Goal: Task Accomplishment & Management: Complete application form

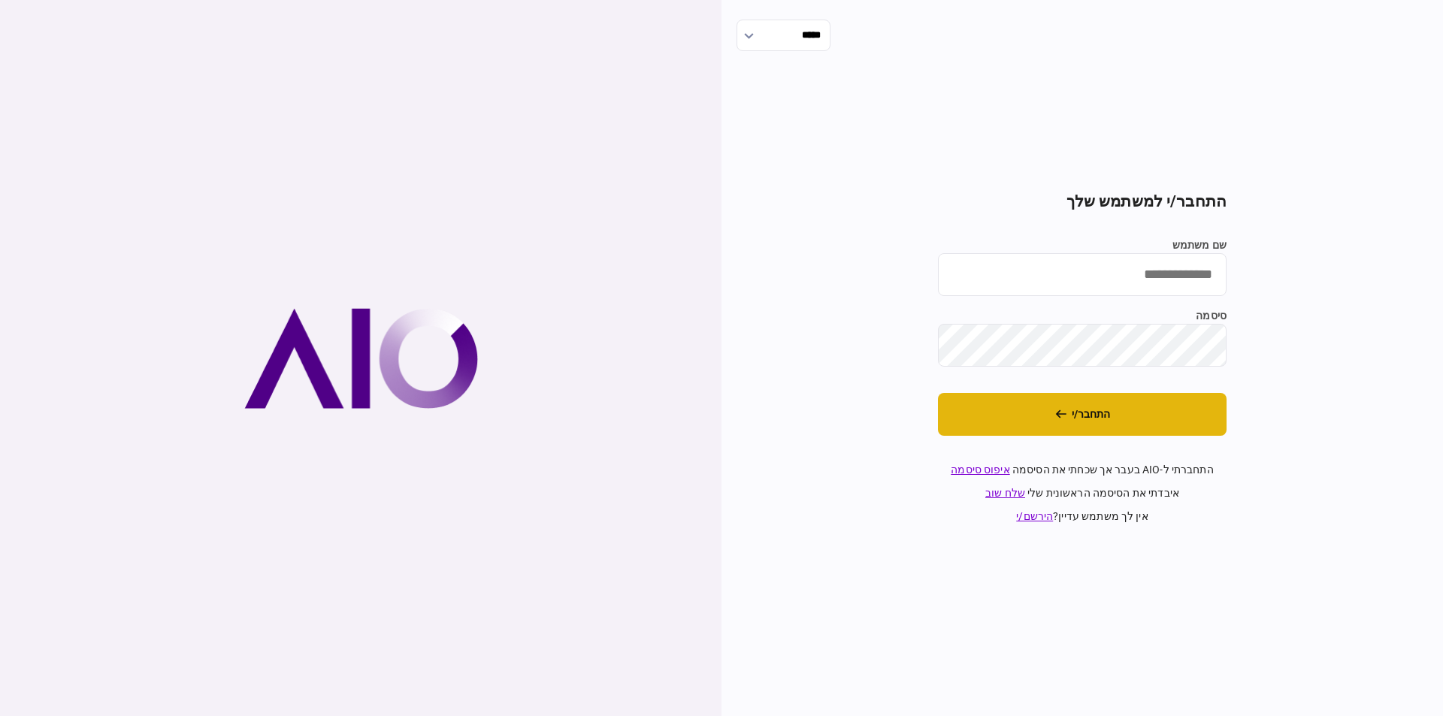
type input "**********"
click at [1100, 418] on button "התחבר/י" at bounding box center [1082, 414] width 289 height 43
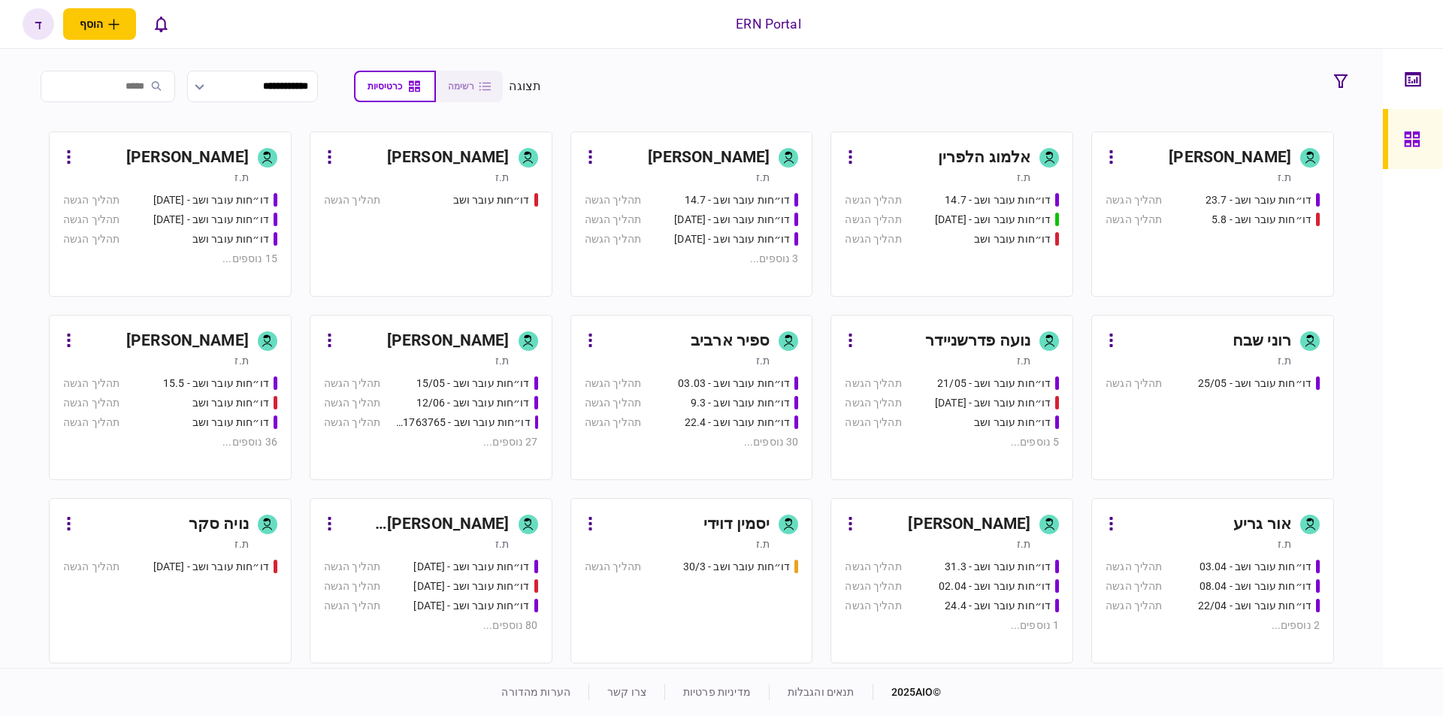
click at [121, 176] on div "ת.ז" at bounding box center [156, 177] width 186 height 15
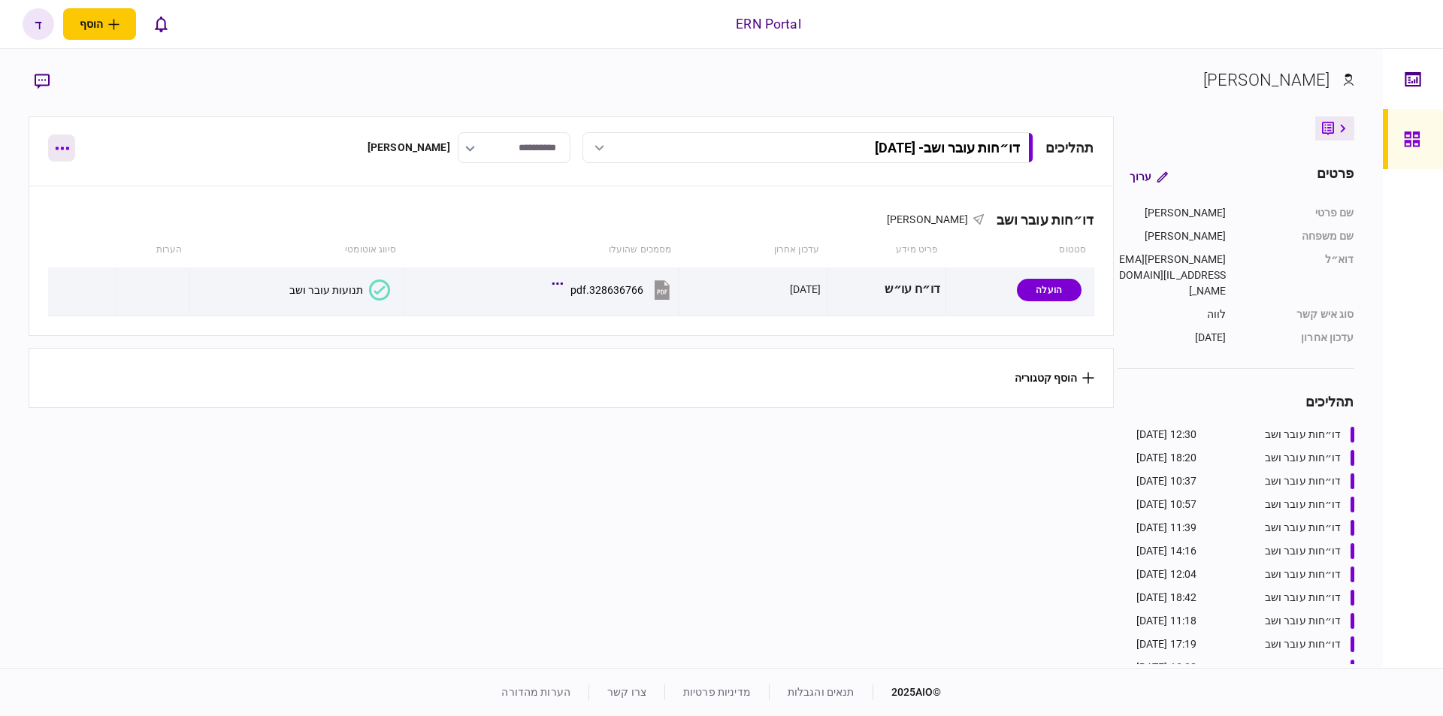
click at [65, 156] on button "button" at bounding box center [61, 148] width 27 height 27
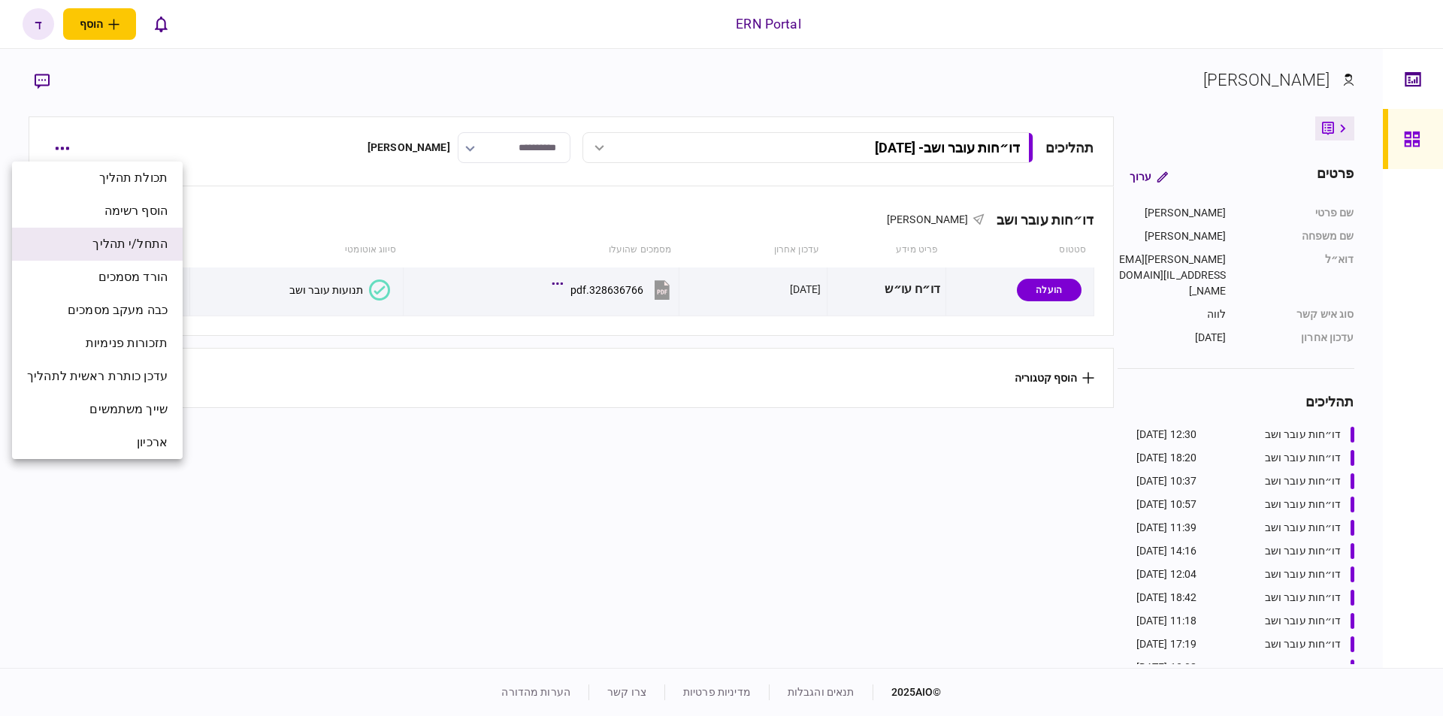
click at [148, 246] on span "התחל/י תהליך" at bounding box center [129, 244] width 75 height 18
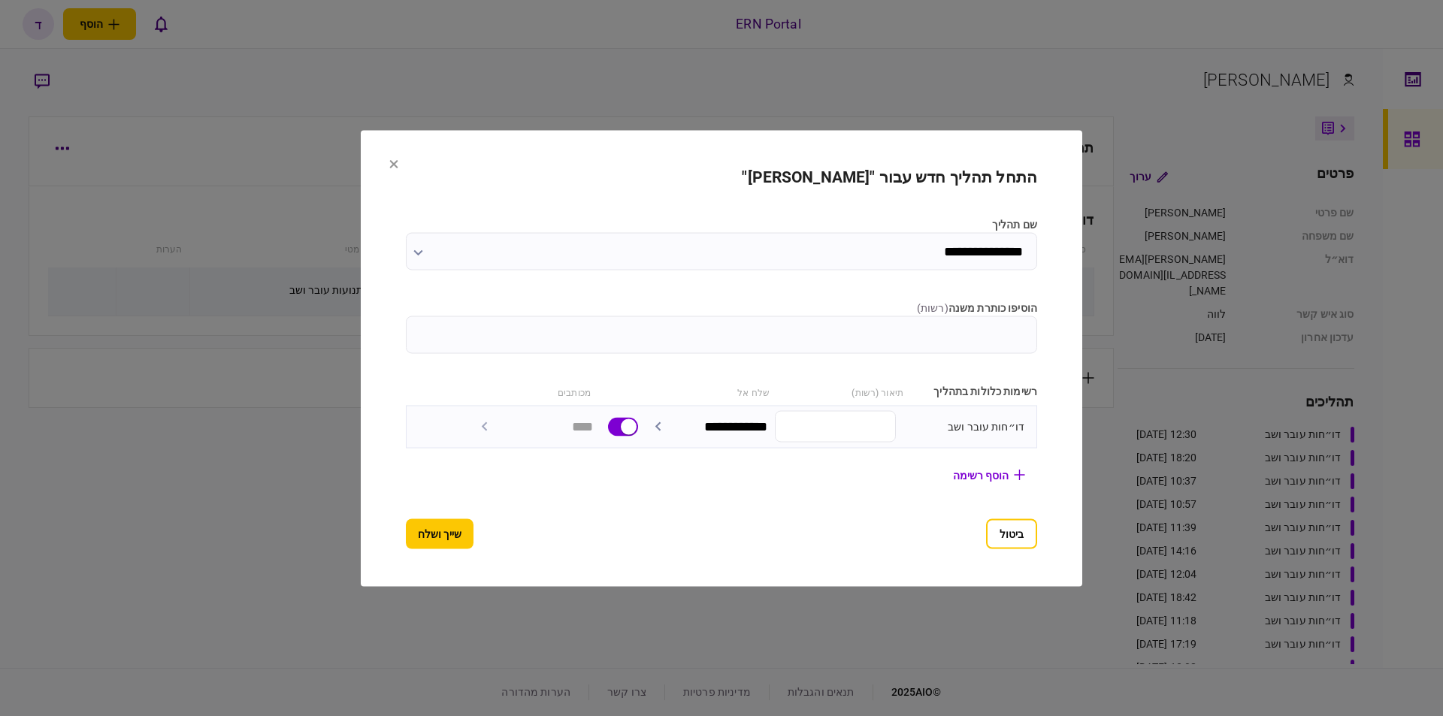
click at [907, 332] on input "הוסיפו כותרת משנה ( רשות )" at bounding box center [721, 335] width 631 height 38
type input "********"
click at [434, 525] on button "שייך ושלח" at bounding box center [440, 534] width 68 height 30
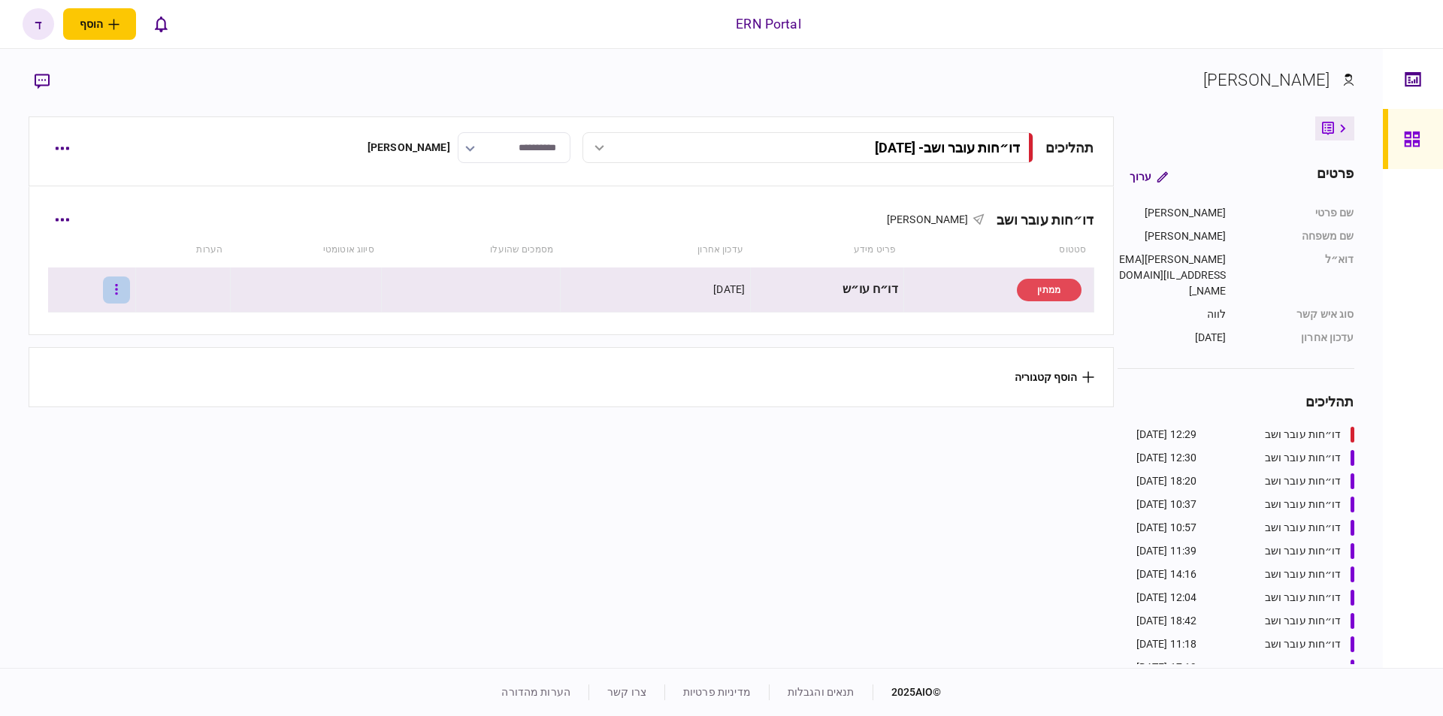
click at [123, 286] on button "button" at bounding box center [116, 290] width 27 height 27
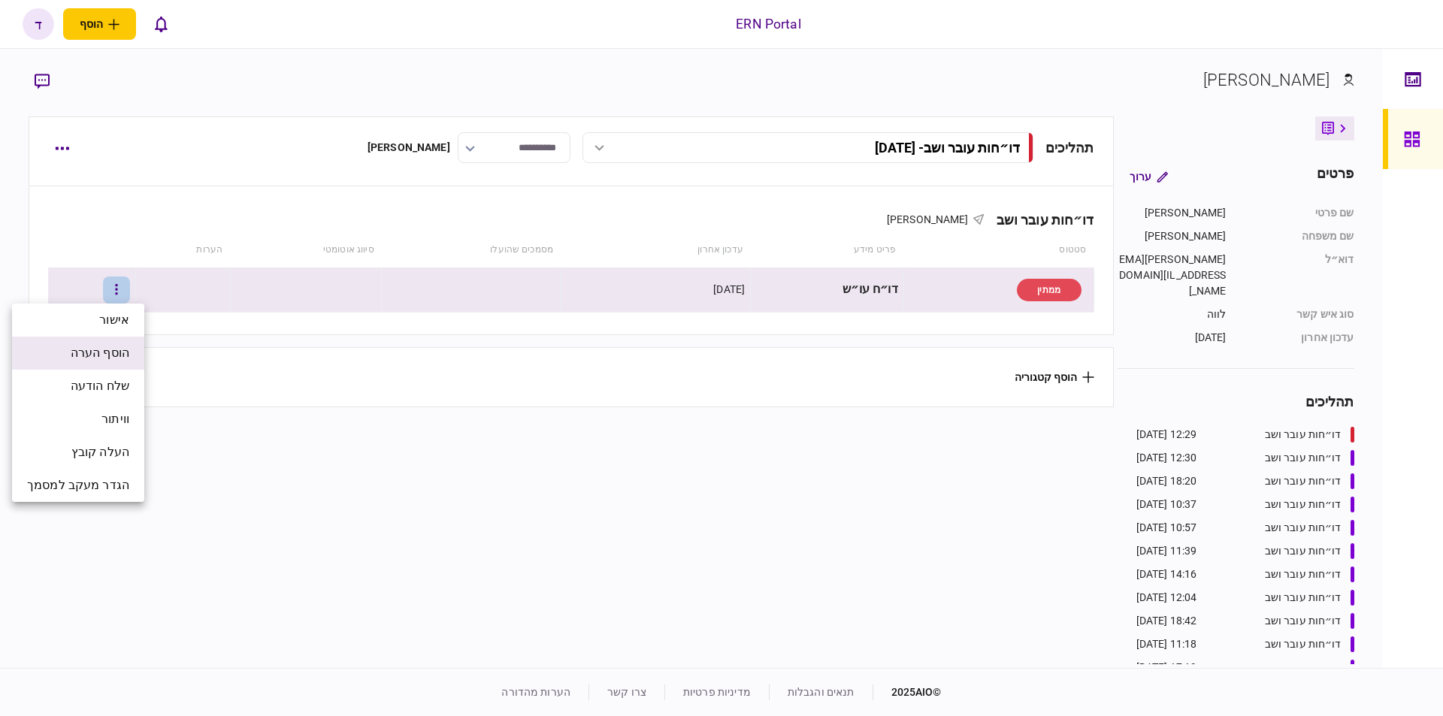
click at [120, 350] on span "הוסף הערה" at bounding box center [100, 353] width 59 height 18
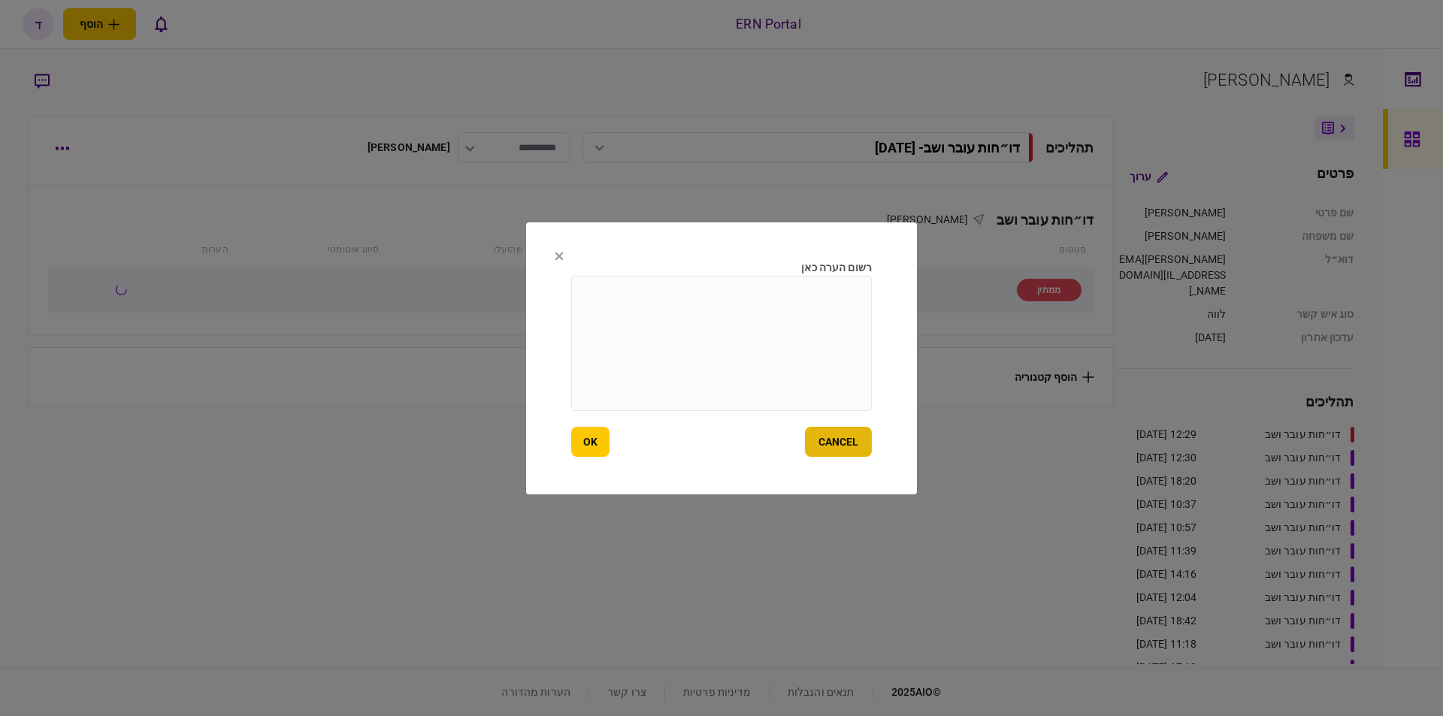
click at [855, 441] on button "cancel" at bounding box center [838, 442] width 67 height 30
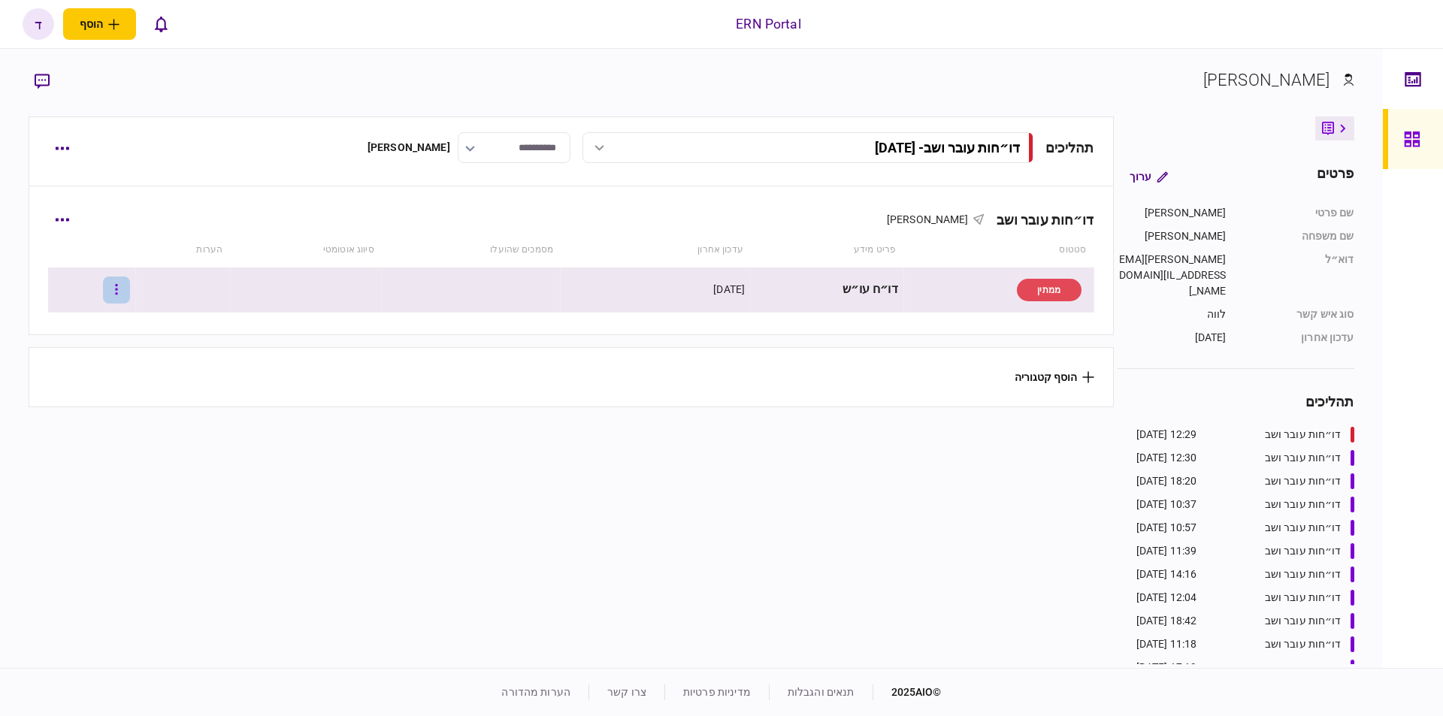
click at [117, 290] on icon "button" at bounding box center [116, 289] width 2 height 11
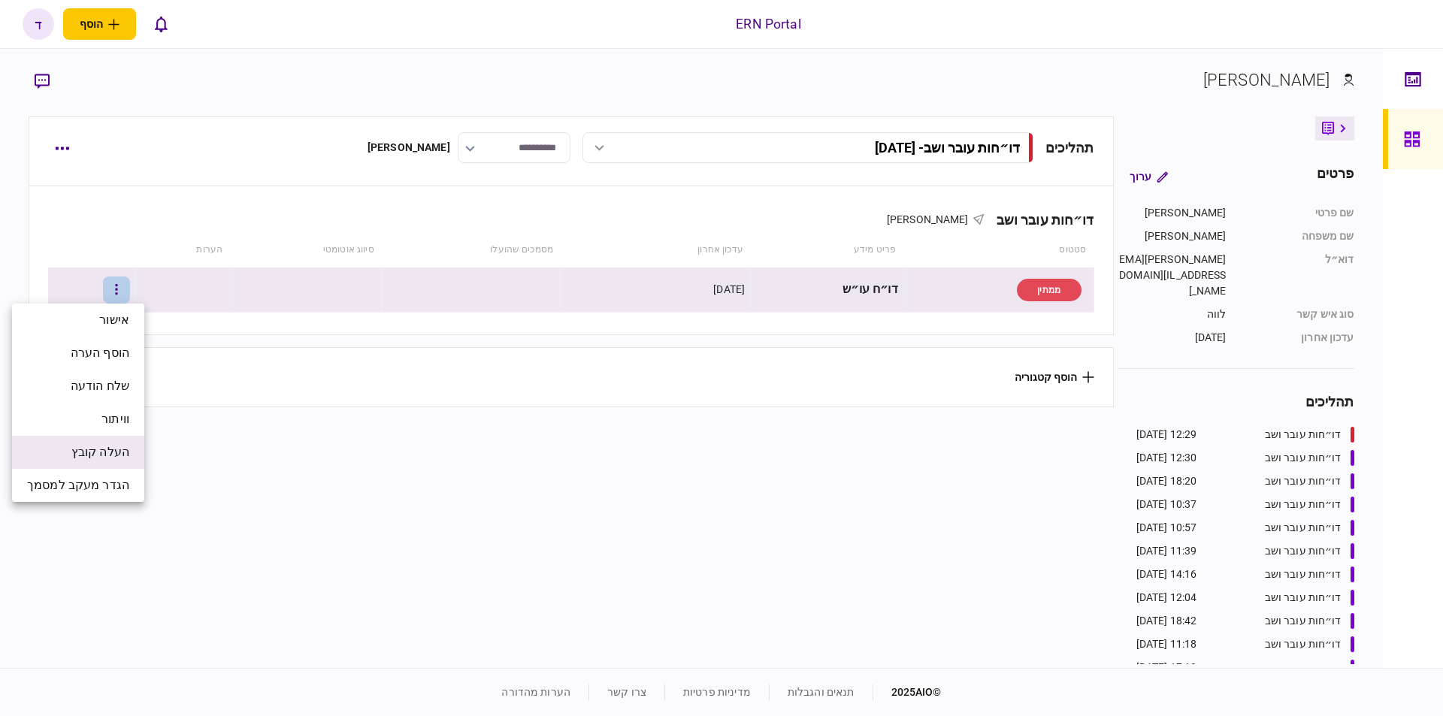
click at [109, 459] on span "העלה קובץ" at bounding box center [100, 453] width 58 height 18
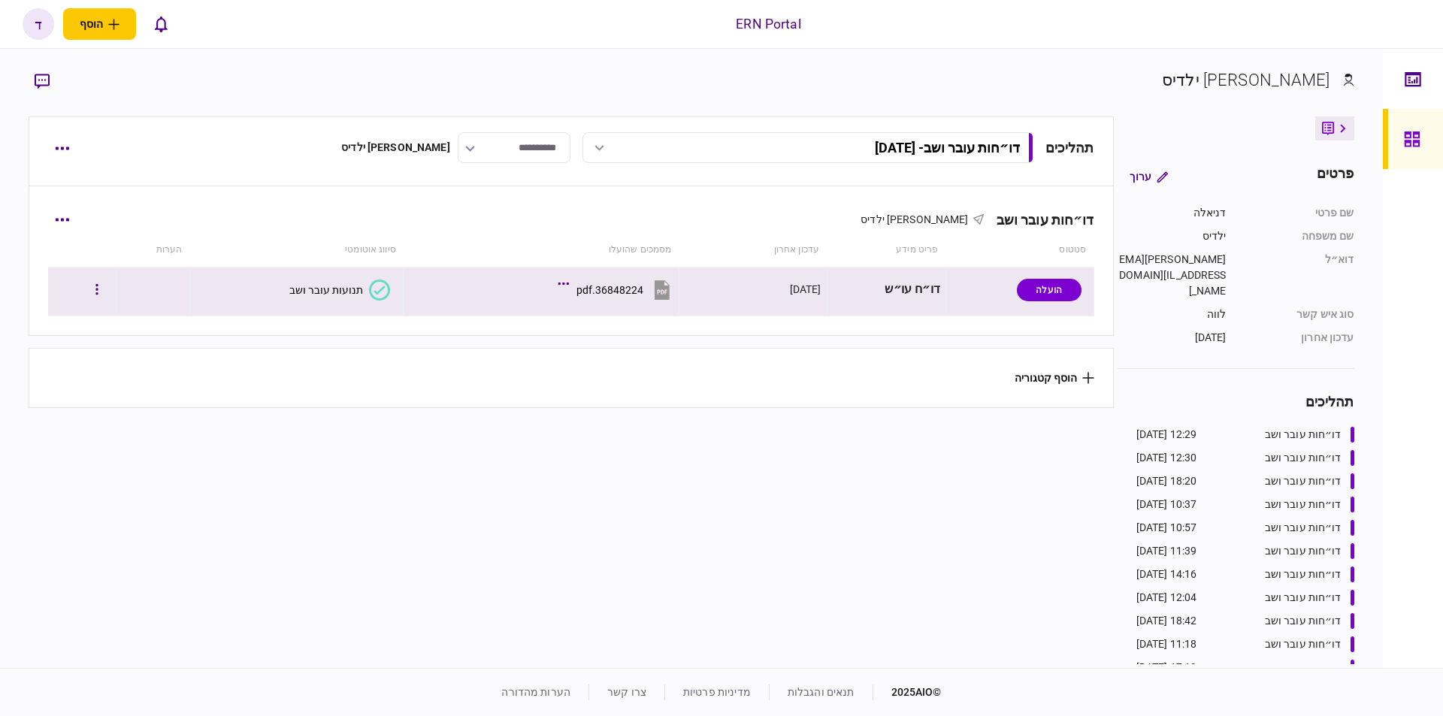
click at [319, 286] on div "תנועות עובר ושב" at bounding box center [326, 290] width 74 height 12
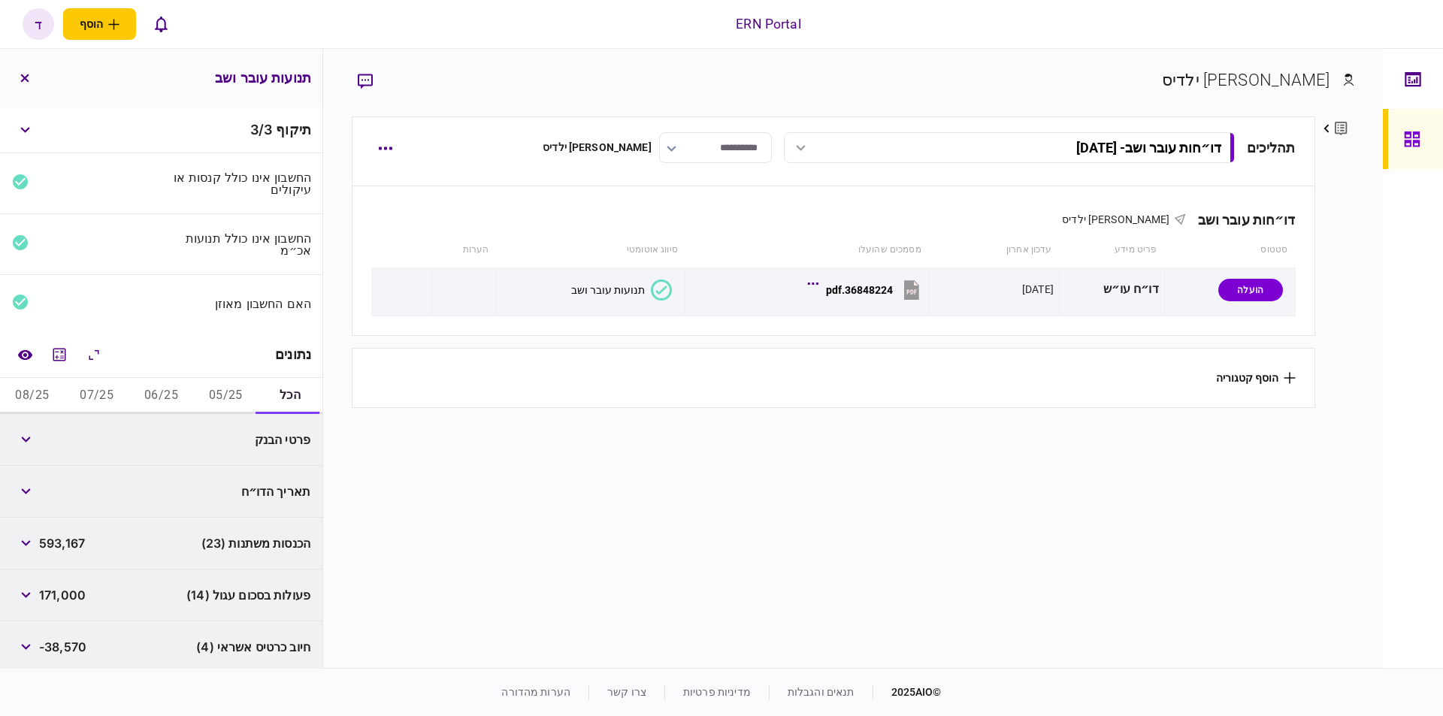
click at [216, 389] on button "05/25" at bounding box center [225, 396] width 65 height 36
click at [149, 395] on button "06/25" at bounding box center [161, 396] width 65 height 36
click at [98, 386] on button "07/25" at bounding box center [97, 396] width 65 height 36
click at [32, 384] on button "08/25" at bounding box center [32, 396] width 65 height 36
